Goal: Task Accomplishment & Management: Use online tool/utility

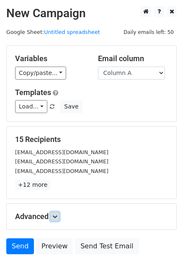
click at [54, 217] on icon at bounding box center [54, 216] width 5 height 5
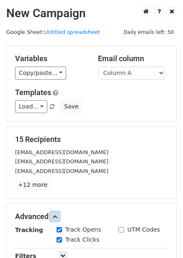
scroll to position [150, 0]
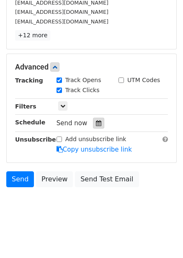
click at [100, 124] on div at bounding box center [98, 123] width 11 height 11
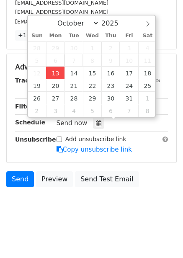
type input "2025-10-13 12:15"
type input "15"
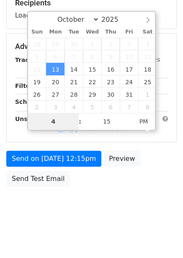
scroll to position [136, 0]
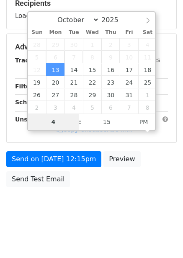
type input "4"
type input "2025-10-13 16:15"
type input "04"
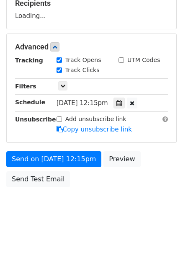
click at [137, 188] on div "Send on Oct 13 at 12:15pm Preview Send Test Email" at bounding box center [91, 171] width 183 height 40
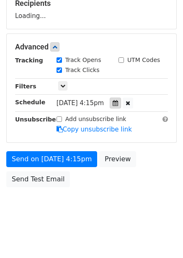
click at [121, 103] on div at bounding box center [115, 103] width 11 height 11
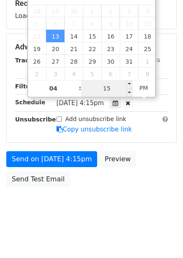
click at [111, 85] on input "15" at bounding box center [106, 88] width 51 height 17
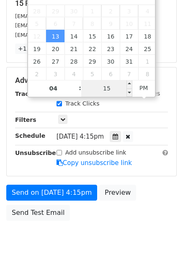
type input "0"
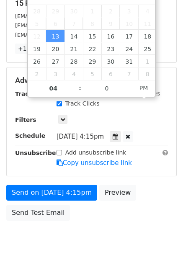
type input "2025-10-13 16:00"
click at [149, 194] on div "Send on Oct 13 at 4:15pm Preview Send Test Email" at bounding box center [91, 205] width 183 height 40
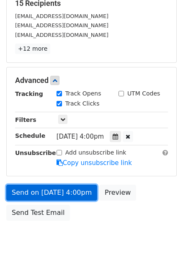
click at [75, 194] on link "Send on Oct 13 at 4:00pm" at bounding box center [51, 193] width 91 height 16
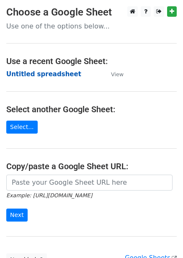
click at [52, 72] on strong "Untitled spreadsheet" at bounding box center [43, 74] width 75 height 8
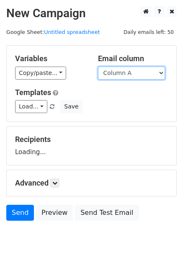
drag, startPoint x: 0, startPoint y: 0, endPoint x: 134, endPoint y: 76, distance: 154.2
click at [134, 76] on select "Column A Column B Column C Column D Column E Column F" at bounding box center [131, 73] width 67 height 13
click at [98, 67] on select "Column A Column B Column C Column D Column E Column F" at bounding box center [131, 73] width 67 height 13
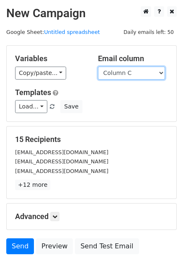
click at [131, 70] on select "Column A Column B Column C Column D Column E Column F" at bounding box center [131, 73] width 67 height 13
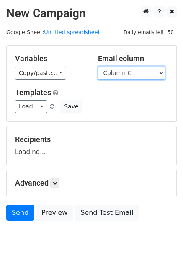
select select "Column B"
click at [98, 67] on select "Column A Column B Column C Column D Column E Column F" at bounding box center [131, 73] width 67 height 13
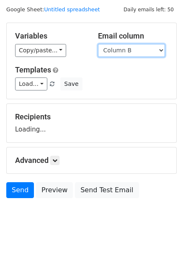
scroll to position [34, 0]
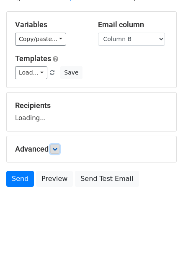
click at [57, 150] on icon at bounding box center [54, 149] width 5 height 5
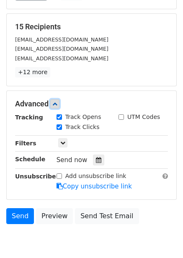
scroll to position [114, 0]
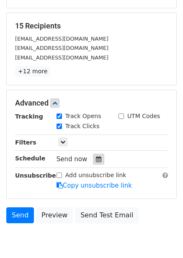
click at [96, 156] on icon at bounding box center [98, 159] width 5 height 6
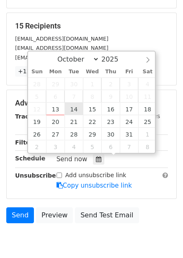
type input "2025-10-14 12:00"
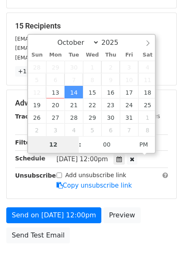
type input "5"
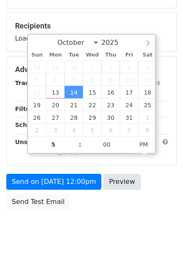
type input "2025-10-14 17:00"
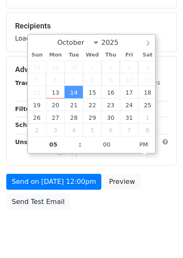
drag, startPoint x: 109, startPoint y: 179, endPoint x: 130, endPoint y: 205, distance: 33.4
click at [124, 200] on div "Send on Oct 14 at 12:00pm Preview Send Test Email" at bounding box center [91, 194] width 183 height 40
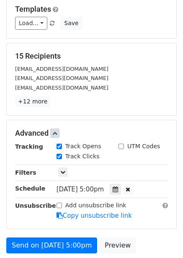
scroll to position [170, 0]
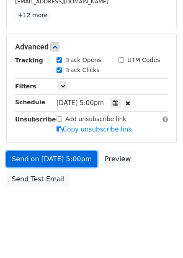
click at [73, 163] on link "Send on Oct 14 at 5:00pm" at bounding box center [51, 159] width 91 height 16
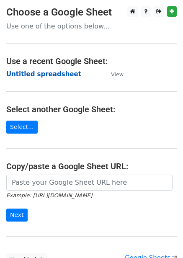
click at [47, 77] on strong "Untitled spreadsheet" at bounding box center [43, 74] width 75 height 8
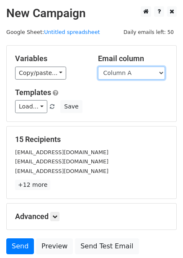
drag, startPoint x: 129, startPoint y: 71, endPoint x: 127, endPoint y: 79, distance: 8.1
click at [129, 71] on select "Column A Column B Column C Column D Column E Column F" at bounding box center [131, 73] width 67 height 13
select select "Column C"
click at [98, 67] on select "Column A Column B Column C Column D Column E Column F" at bounding box center [131, 73] width 67 height 13
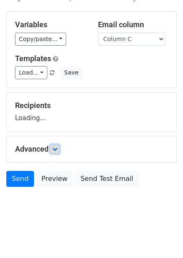
click at [57, 147] on icon at bounding box center [54, 149] width 5 height 5
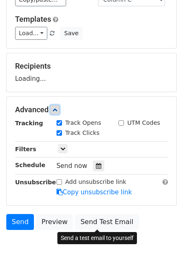
scroll to position [111, 0]
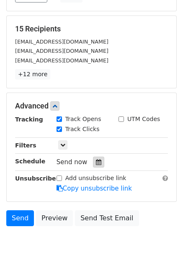
click at [96, 163] on icon at bounding box center [98, 162] width 5 height 6
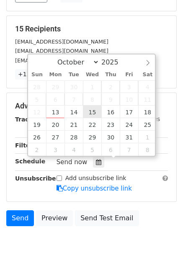
type input "2025-10-15 12:00"
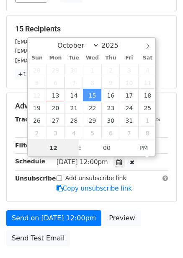
scroll to position [0, 0]
type input "6"
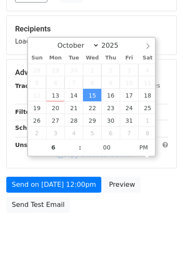
type input "2025-10-15 18:00"
click at [137, 186] on div "Send on Oct 15 at 12:00pm Preview Send Test Email" at bounding box center [91, 197] width 183 height 40
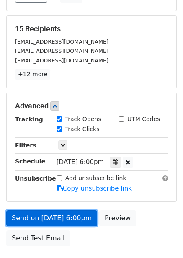
click at [74, 211] on link "Send on Oct 15 at 6:00pm" at bounding box center [51, 218] width 91 height 16
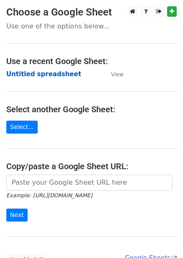
click at [41, 77] on strong "Untitled spreadsheet" at bounding box center [43, 74] width 75 height 8
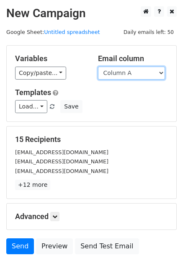
click at [129, 71] on select "Column A Column B Column C Column D Column E Column F" at bounding box center [131, 73] width 67 height 13
select select "Column D"
click at [98, 67] on select "Column A Column B Column C Column D Column E Column F" at bounding box center [131, 73] width 67 height 13
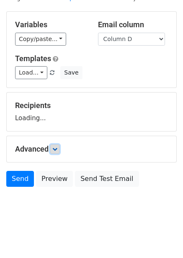
click at [54, 147] on icon at bounding box center [54, 149] width 5 height 5
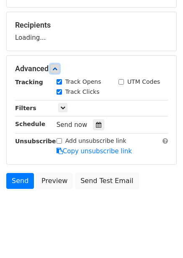
scroll to position [115, 0]
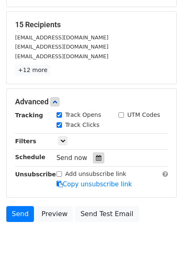
click at [99, 154] on div at bounding box center [98, 157] width 11 height 11
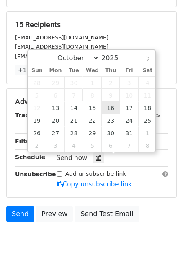
type input "2025-10-16 12:00"
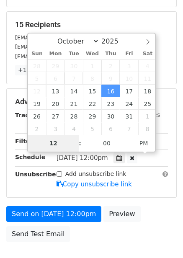
type input "7"
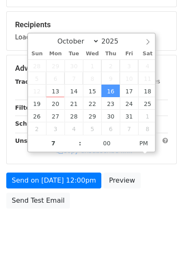
type input "2025-10-16 19:00"
click at [158, 193] on div "Send on Oct 16 at 12:00pm Preview Send Test Email" at bounding box center [91, 193] width 183 height 40
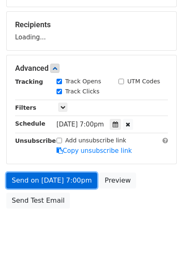
click at [59, 181] on link "Send on Oct 16 at 7:00pm" at bounding box center [51, 181] width 91 height 16
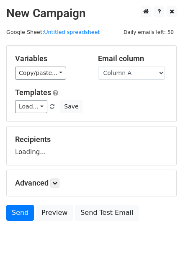
click at [133, 79] on select "Column A Column B Column C Column D Column E Column F" at bounding box center [131, 73] width 67 height 13
select select "Column E"
click at [98, 67] on select "Column A Column B Column C Column D Column E Column F" at bounding box center [131, 73] width 67 height 13
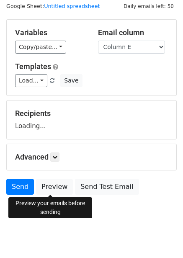
scroll to position [34, 0]
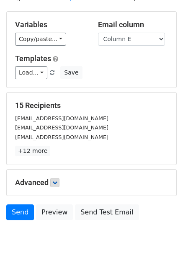
click at [58, 152] on p "+12 more" at bounding box center [91, 151] width 153 height 10
click at [57, 184] on icon at bounding box center [54, 182] width 5 height 5
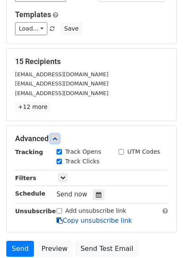
scroll to position [139, 0]
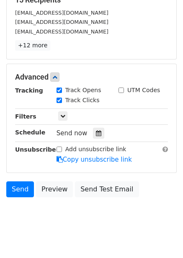
click at [87, 137] on div "Send now" at bounding box center [106, 133] width 98 height 11
click at [98, 137] on div at bounding box center [98, 133] width 11 height 11
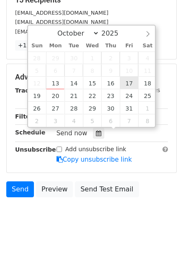
type input "[DATE] 12:00"
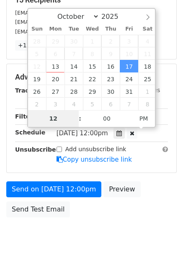
scroll to position [136, 0]
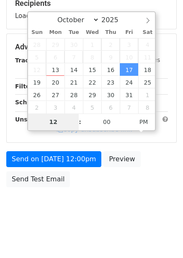
type input "8"
type input "[DATE] 20:00"
click at [139, 183] on div "Send on [DATE] 12:00pm Preview Send Test Email" at bounding box center [91, 171] width 183 height 40
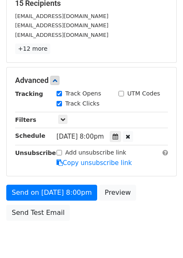
click at [65, 156] on form "Variables Copy/paste... {{Column A}} {{Column B}} {{Column C}} {{Column D}} {{C…" at bounding box center [91, 67] width 170 height 316
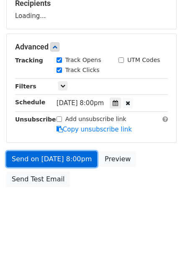
click at [74, 160] on link "Send on [DATE] 8:00pm" at bounding box center [51, 159] width 91 height 16
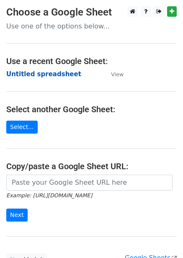
click at [61, 75] on strong "Untitled spreadsheet" at bounding box center [43, 74] width 75 height 8
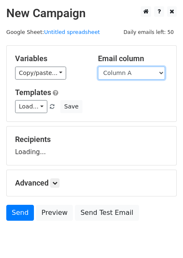
drag, startPoint x: 0, startPoint y: 0, endPoint x: 145, endPoint y: 79, distance: 164.8
click at [145, 72] on select "Column A Column B Column C Column D Column E Column F" at bounding box center [131, 73] width 67 height 13
select select "Column F"
click at [98, 67] on select "Column A Column B Column C Column D Column E Column F" at bounding box center [131, 73] width 67 height 13
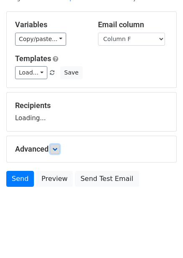
click at [54, 147] on icon at bounding box center [54, 149] width 5 height 5
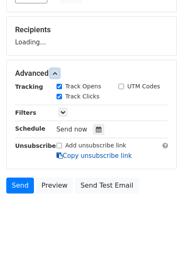
scroll to position [110, 0]
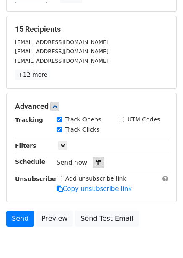
click at [96, 162] on icon at bounding box center [98, 163] width 5 height 6
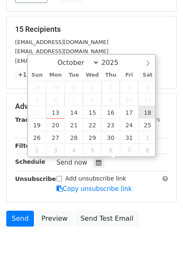
type input "[DATE] 12:00"
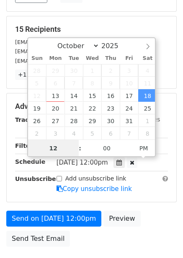
scroll to position [0, 0]
type input "9"
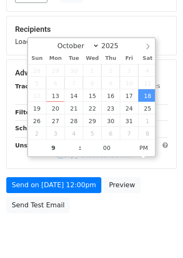
type input "[DATE] 21:00"
click at [153, 184] on div "Send on [DATE] 12:00pm Preview Send Test Email" at bounding box center [91, 197] width 183 height 40
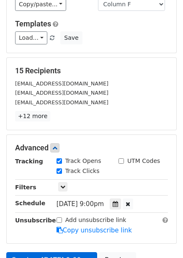
scroll to position [126, 0]
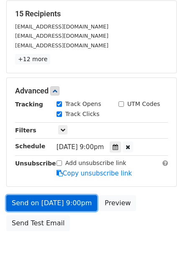
click at [70, 204] on link "Send on [DATE] 9:00pm" at bounding box center [51, 203] width 91 height 16
